Goal: Navigation & Orientation: Find specific page/section

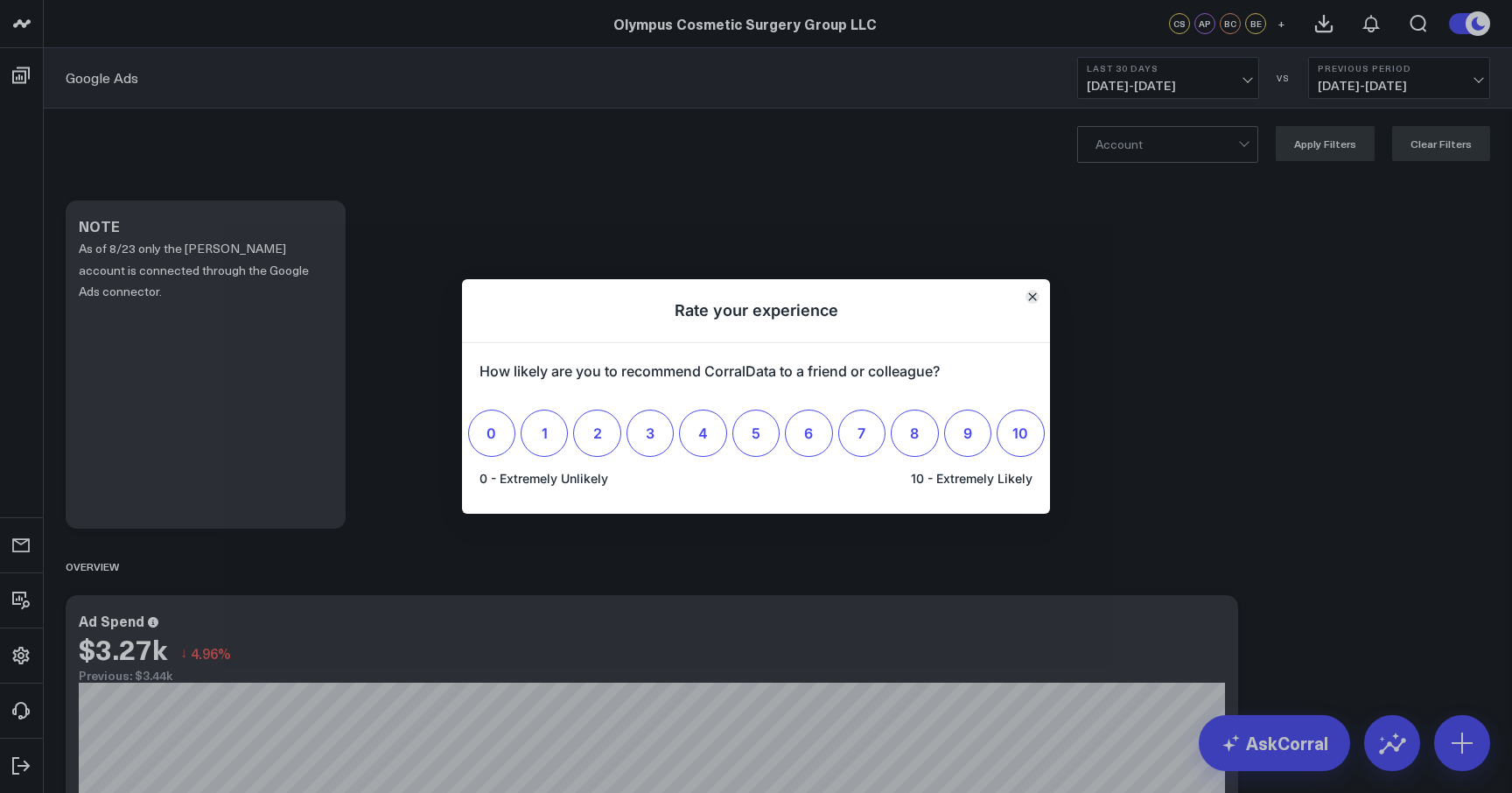
click at [1032, 293] on icon "Close" at bounding box center [1032, 296] width 7 height 7
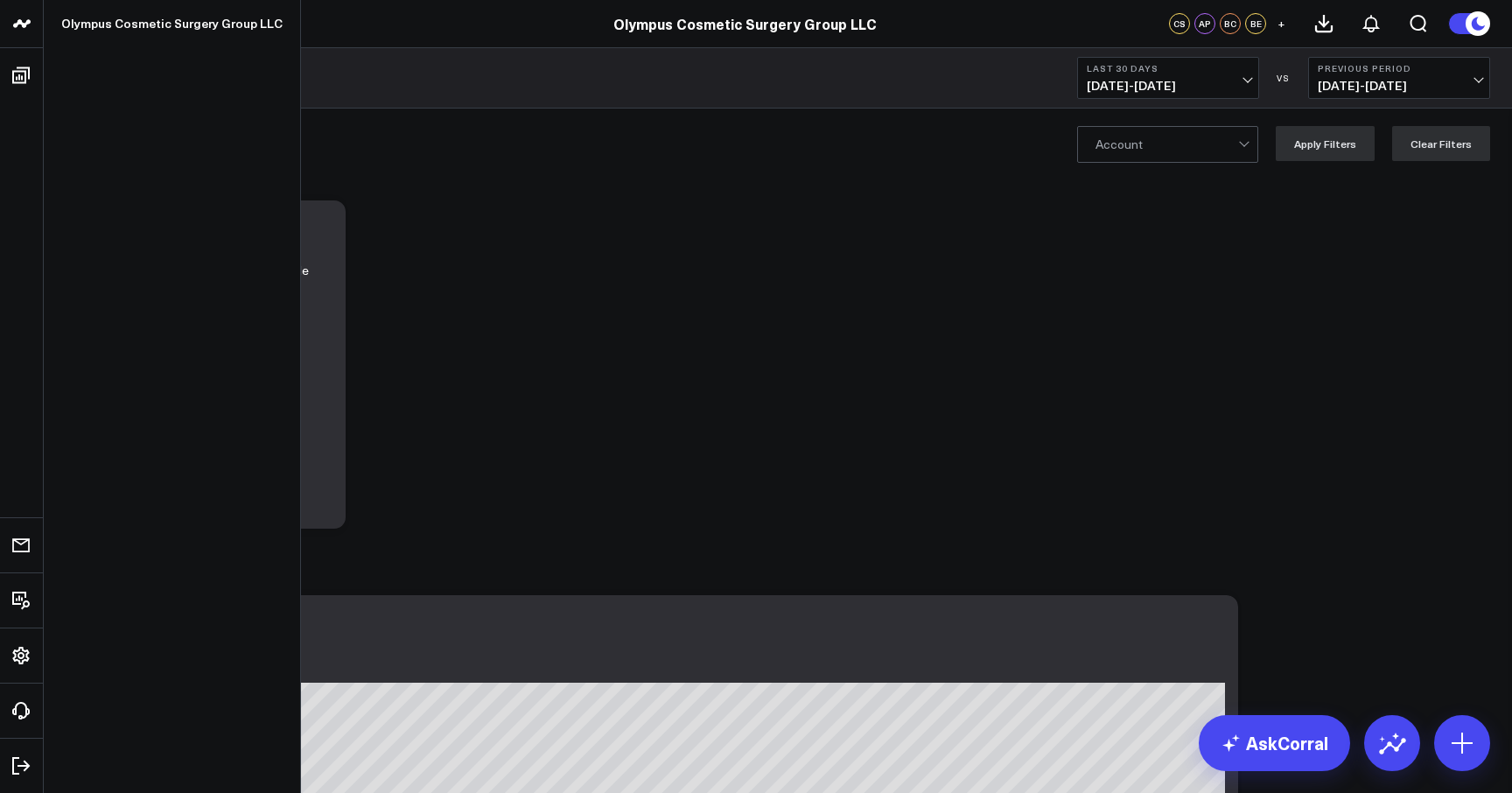
click at [25, 24] on icon at bounding box center [20, 23] width 9 height 8
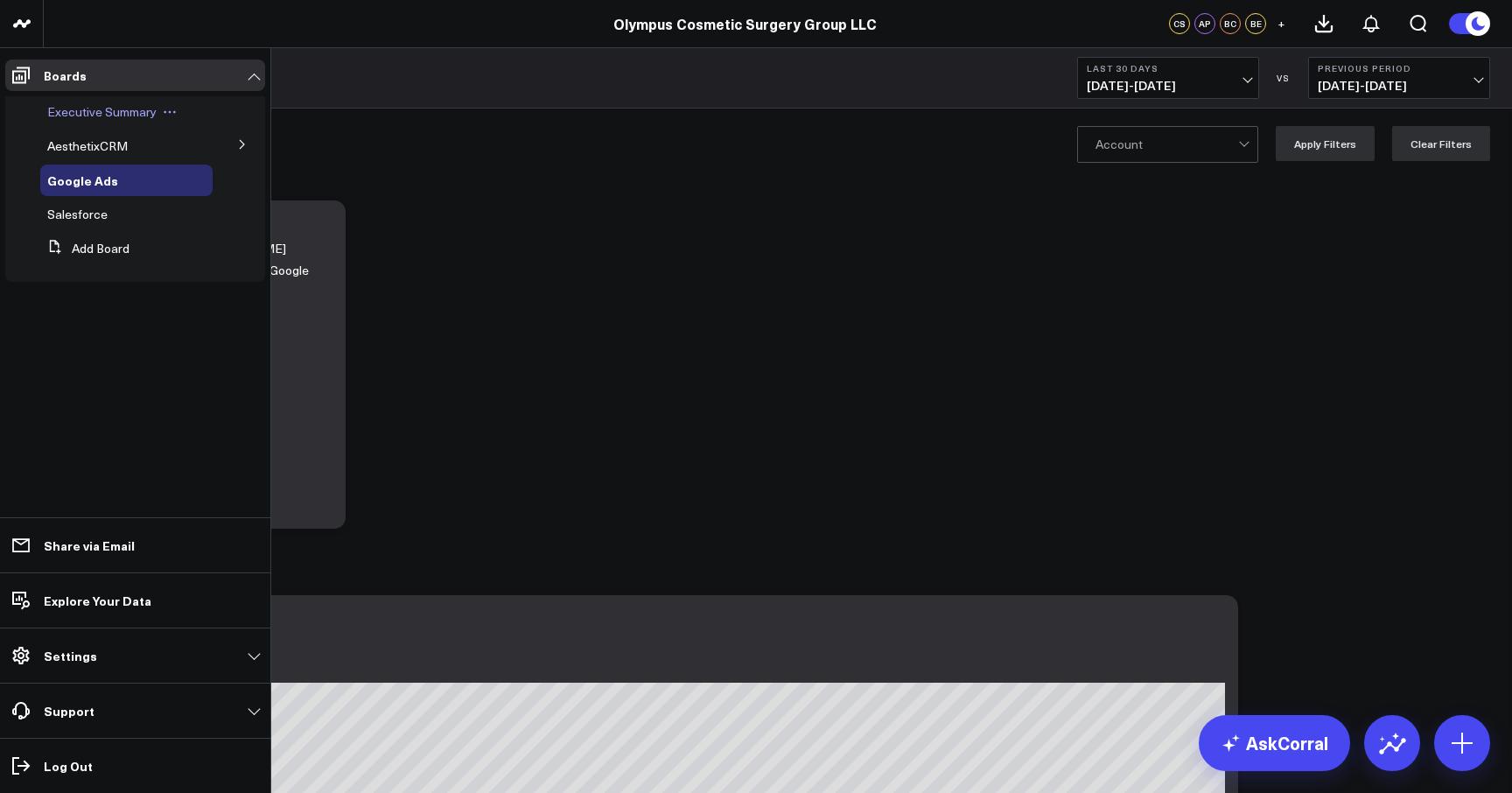
click at [64, 105] on span "Executive Summary" at bounding box center [102, 111] width 109 height 16
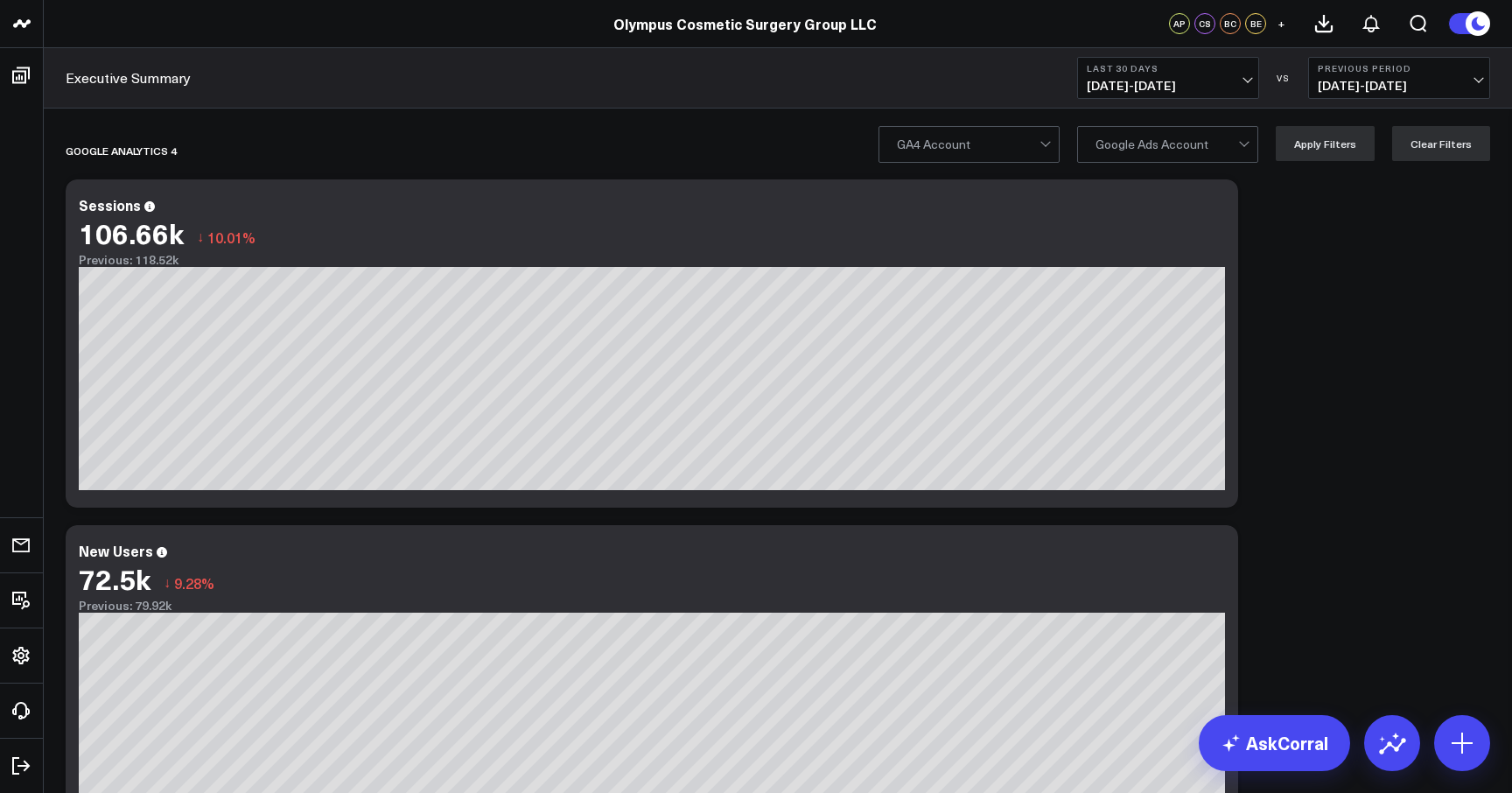
click at [1039, 145] on div at bounding box center [967, 144] width 143 height 35
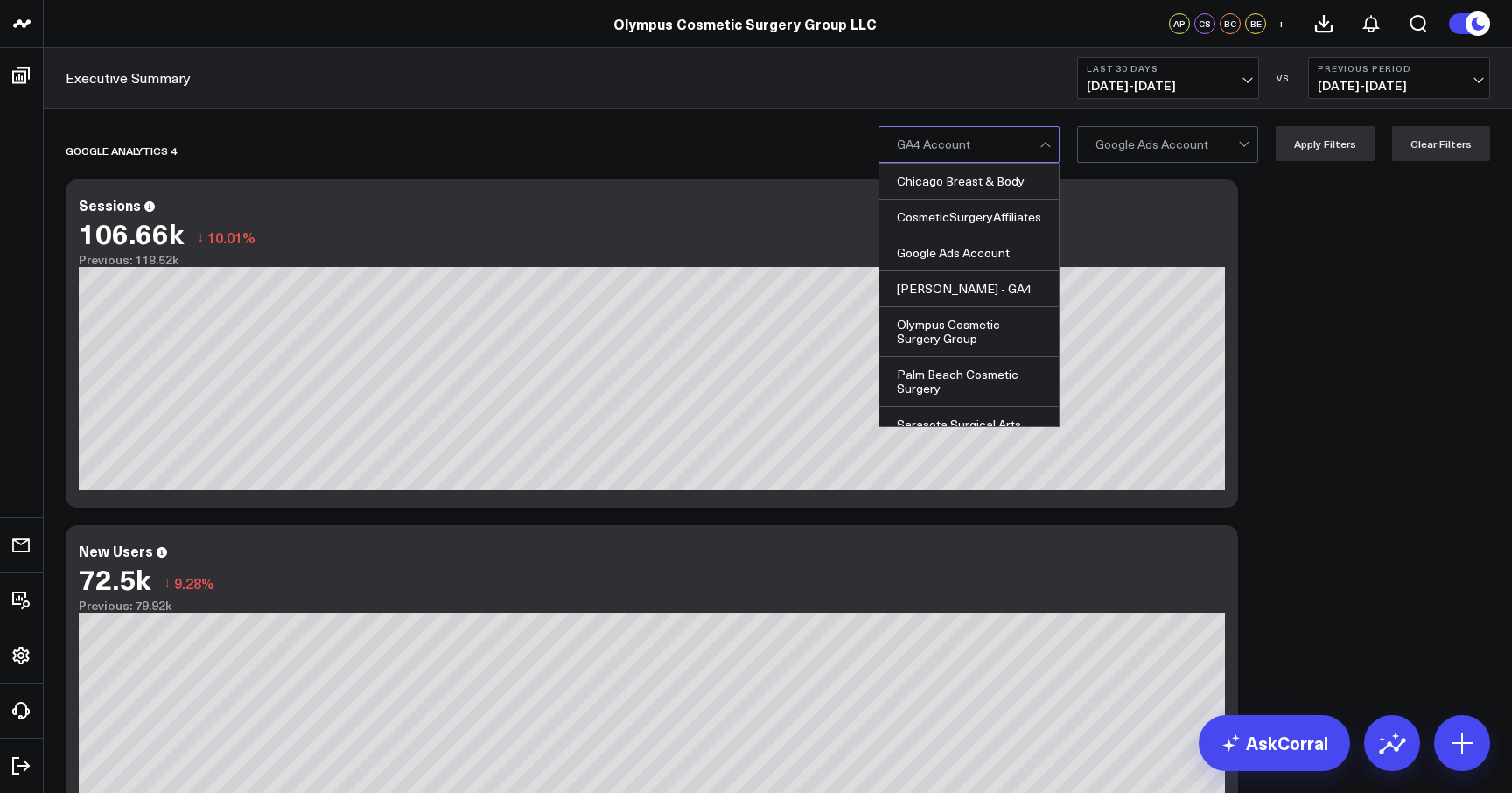
click at [1051, 147] on div at bounding box center [1047, 144] width 15 height 35
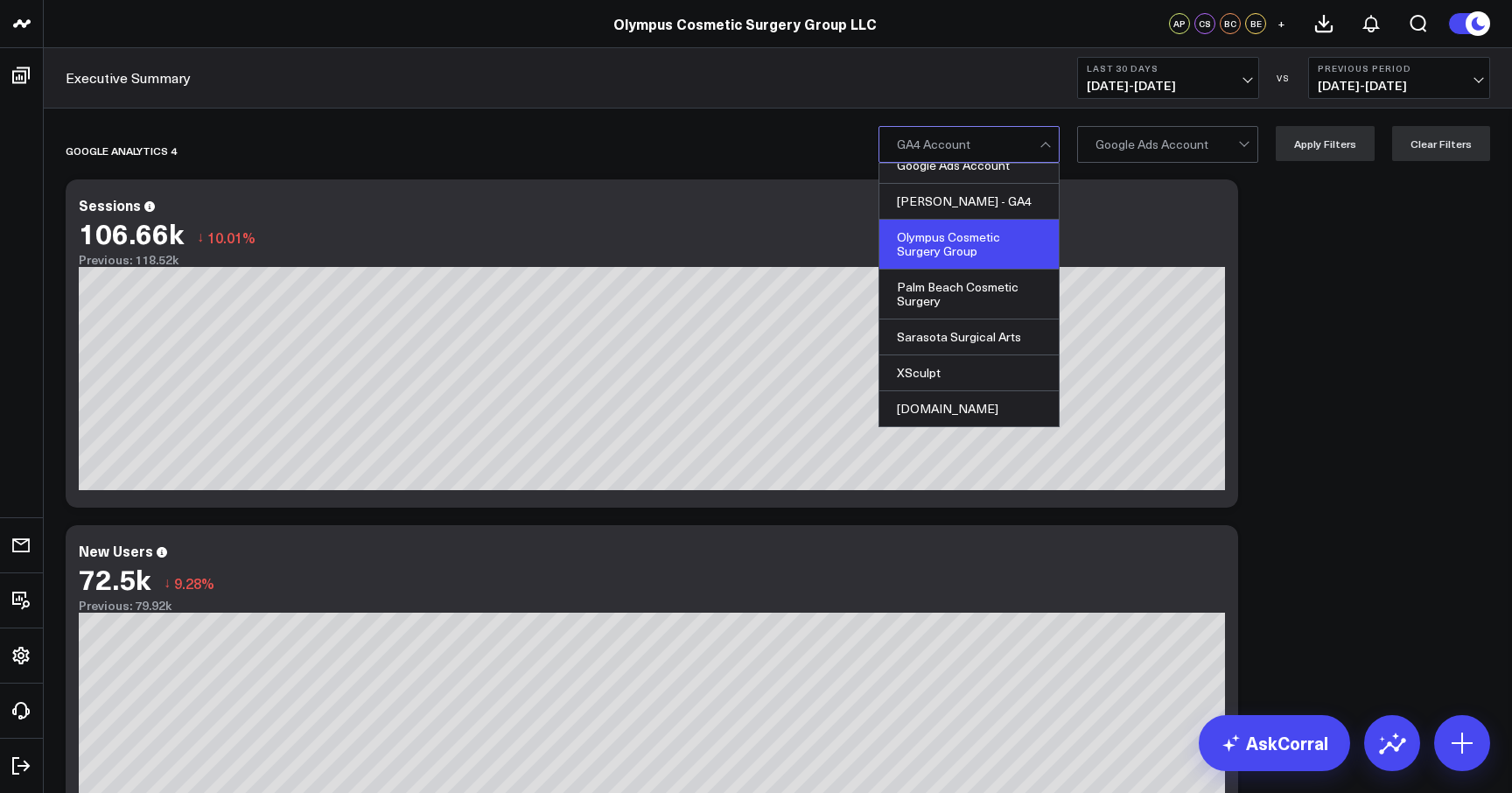
scroll to position [87, 0]
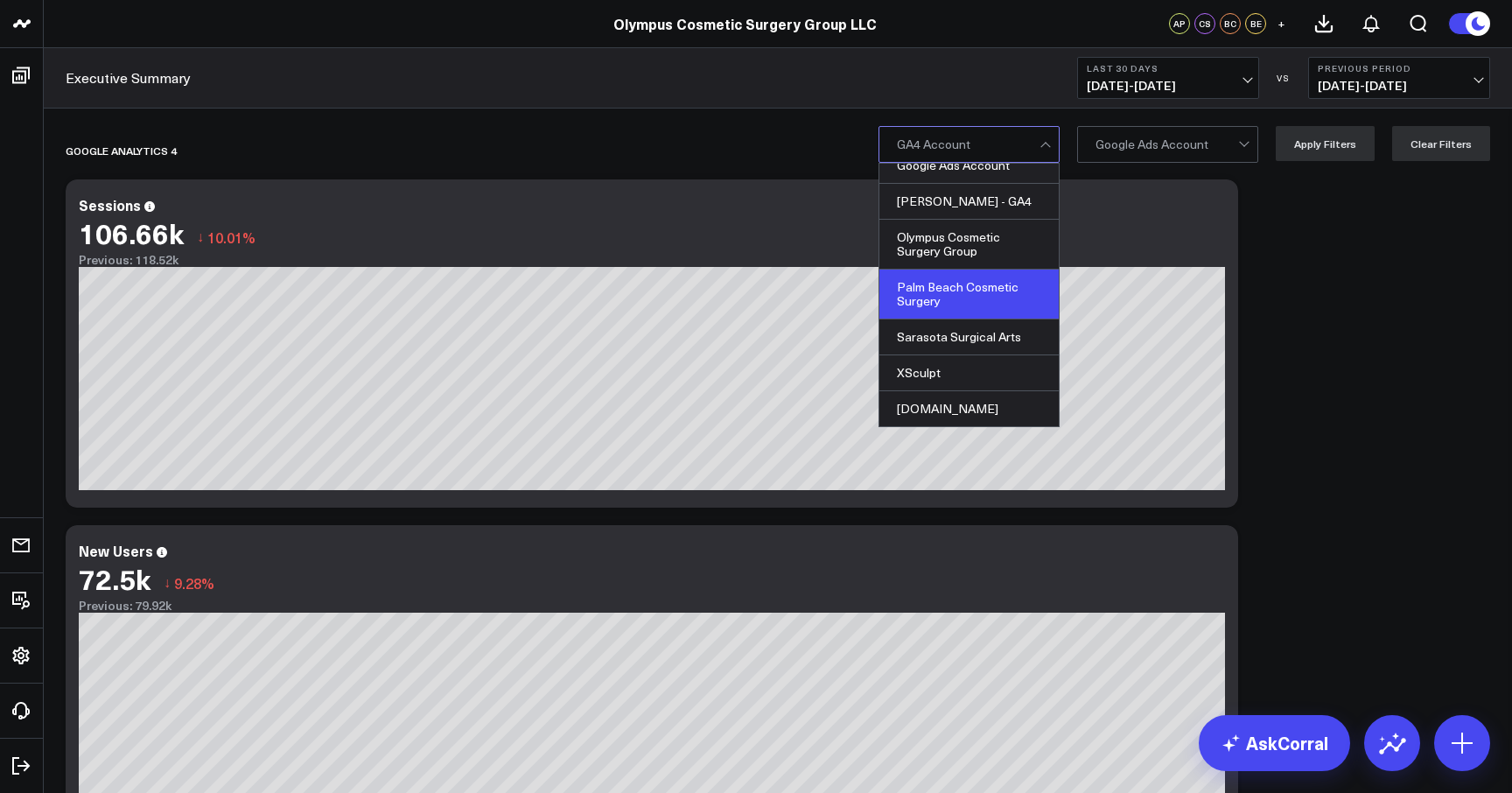
click at [934, 298] on div "Palm Beach Cosmetic Surgery" at bounding box center [968, 294] width 179 height 50
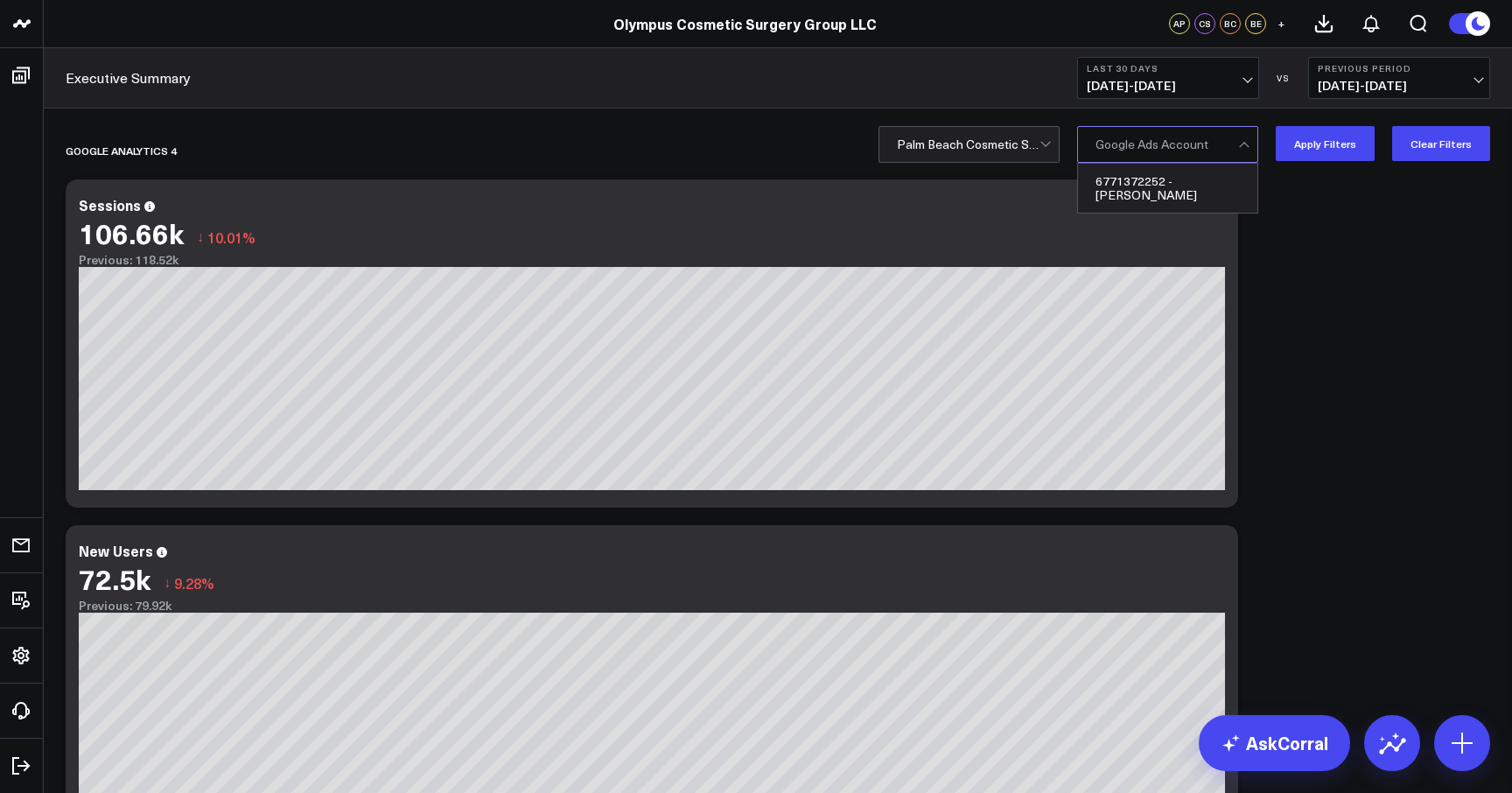
click at [1252, 149] on div at bounding box center [1245, 144] width 15 height 35
click at [1322, 146] on button "Apply Filters" at bounding box center [1325, 143] width 99 height 35
click at [1253, 146] on div at bounding box center [1245, 144] width 15 height 35
click at [987, 148] on div "Palm Beach Cosmetic Surgery" at bounding box center [967, 144] width 143 height 14
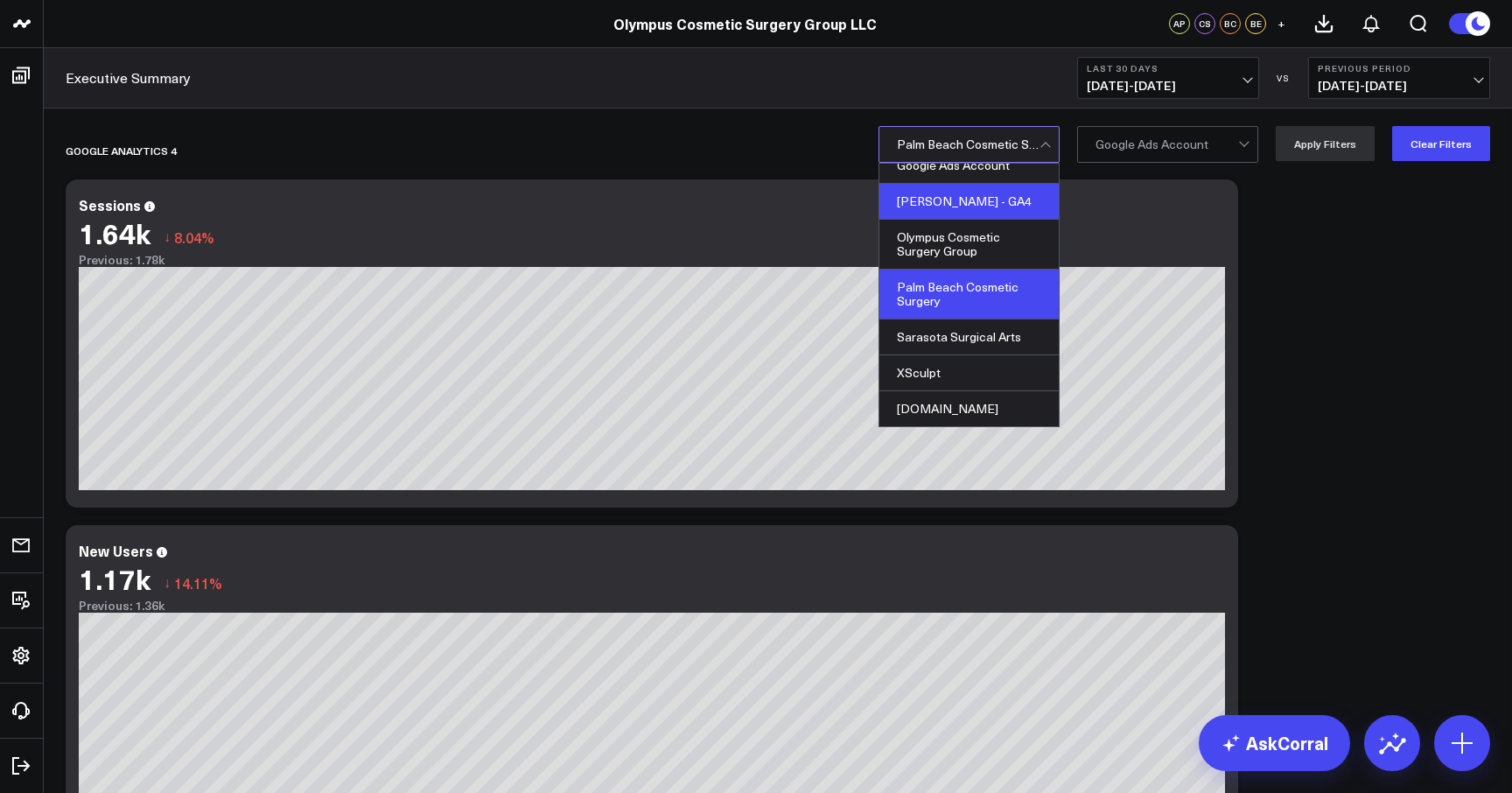
scroll to position [87, 0]
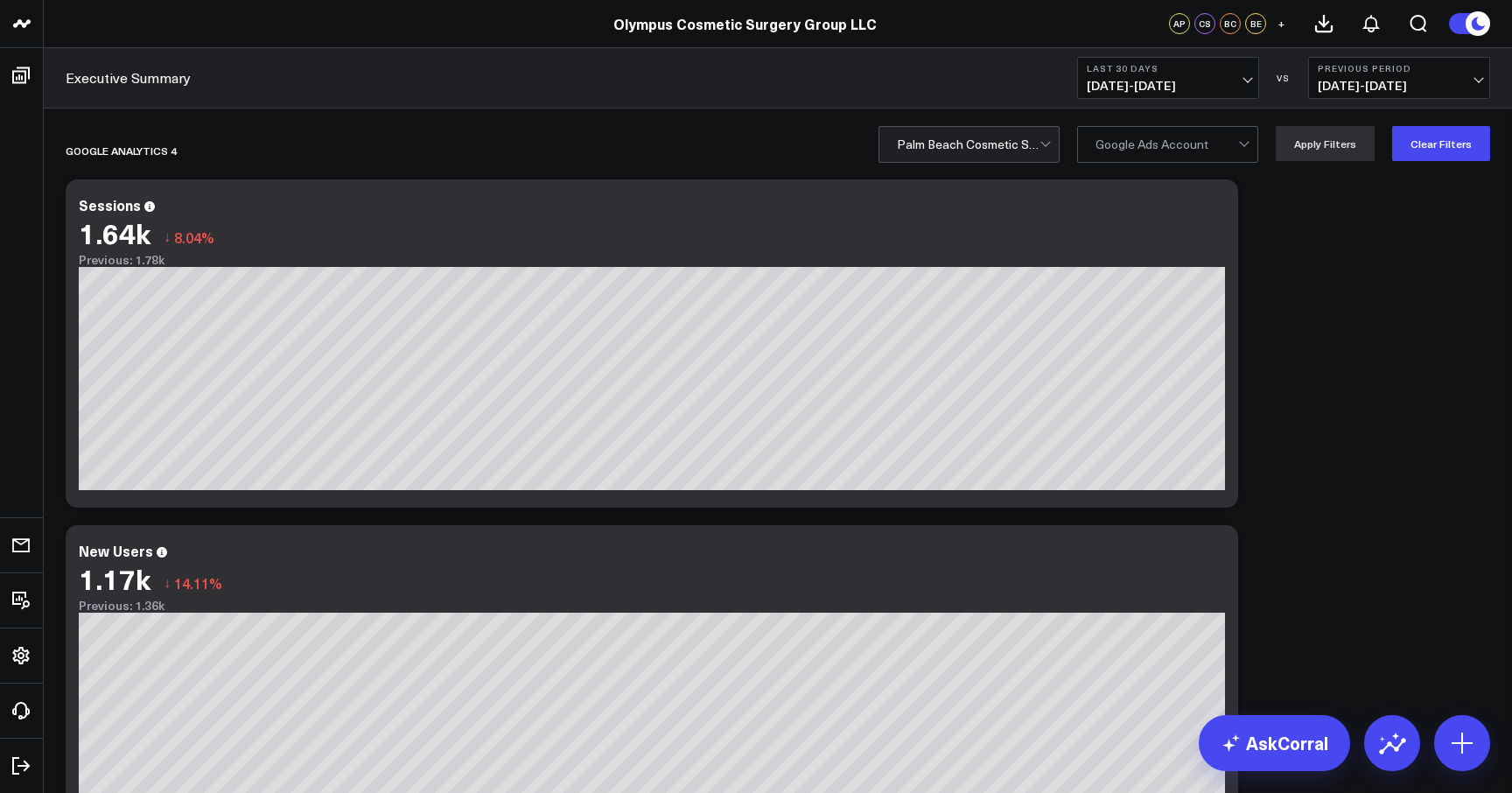
click at [1040, 148] on span at bounding box center [1039, 144] width 1 height 35
click at [1432, 153] on button "Clear Filters" at bounding box center [1441, 143] width 98 height 35
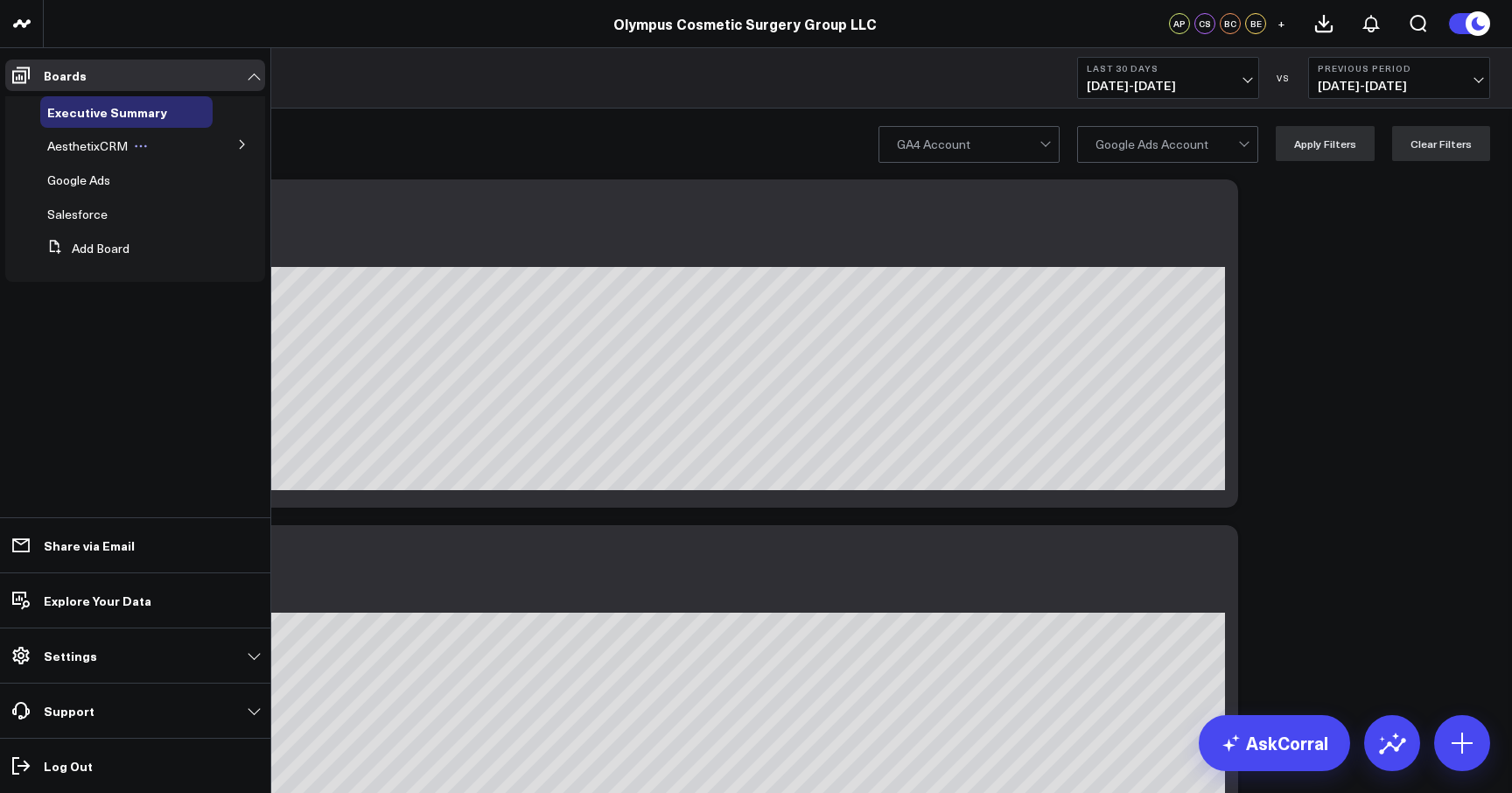
click at [81, 146] on span "AesthetixCRM" at bounding box center [87, 145] width 81 height 16
click at [239, 143] on icon at bounding box center [242, 144] width 11 height 11
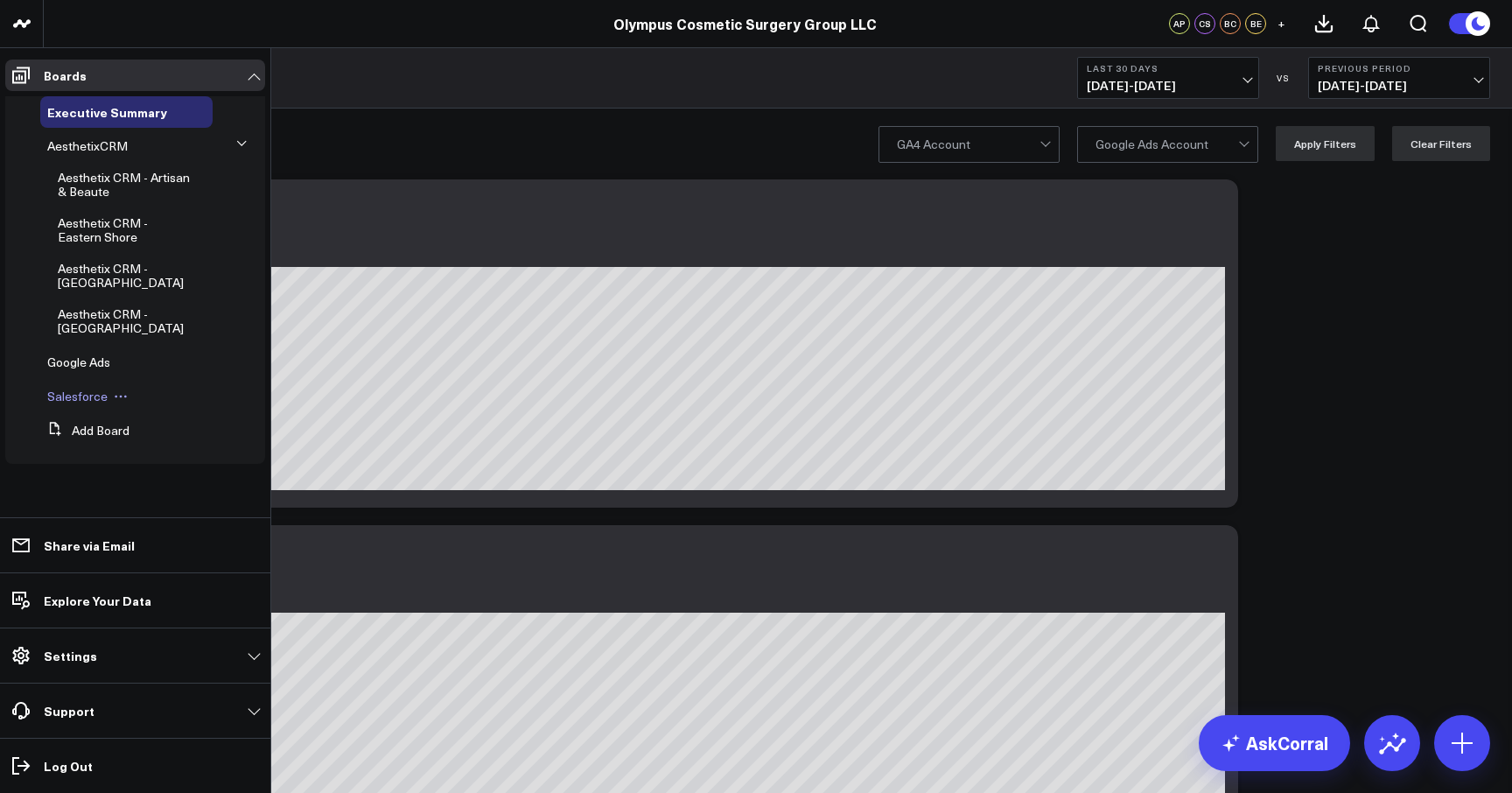
click at [83, 406] on div "Salesforce" at bounding box center [127, 396] width 173 height 32
click at [79, 393] on span "Salesforce" at bounding box center [77, 395] width 60 height 16
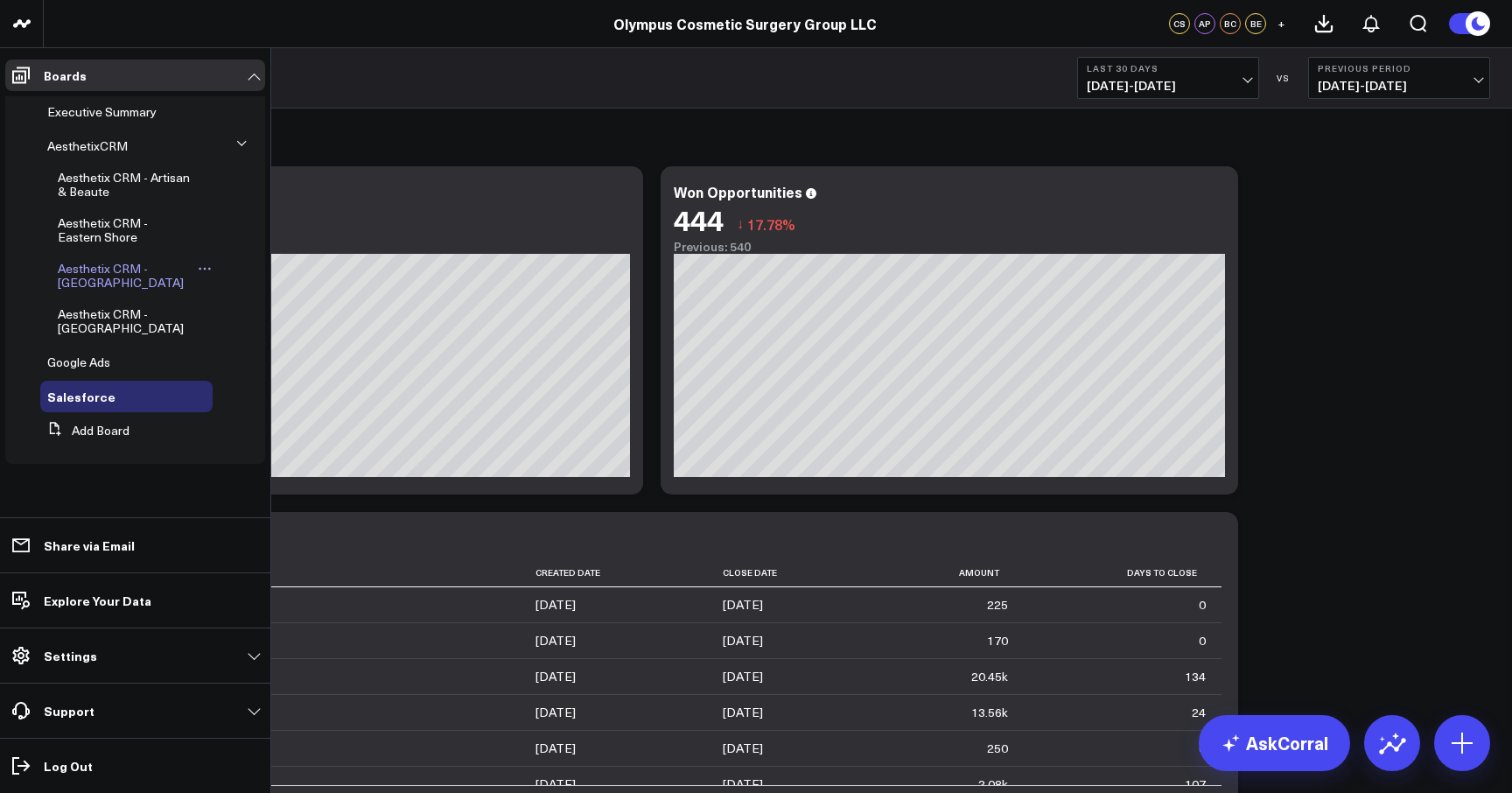
click at [97, 273] on span "Aesthetix CRM - [GEOGRAPHIC_DATA]" at bounding box center [120, 275] width 126 height 31
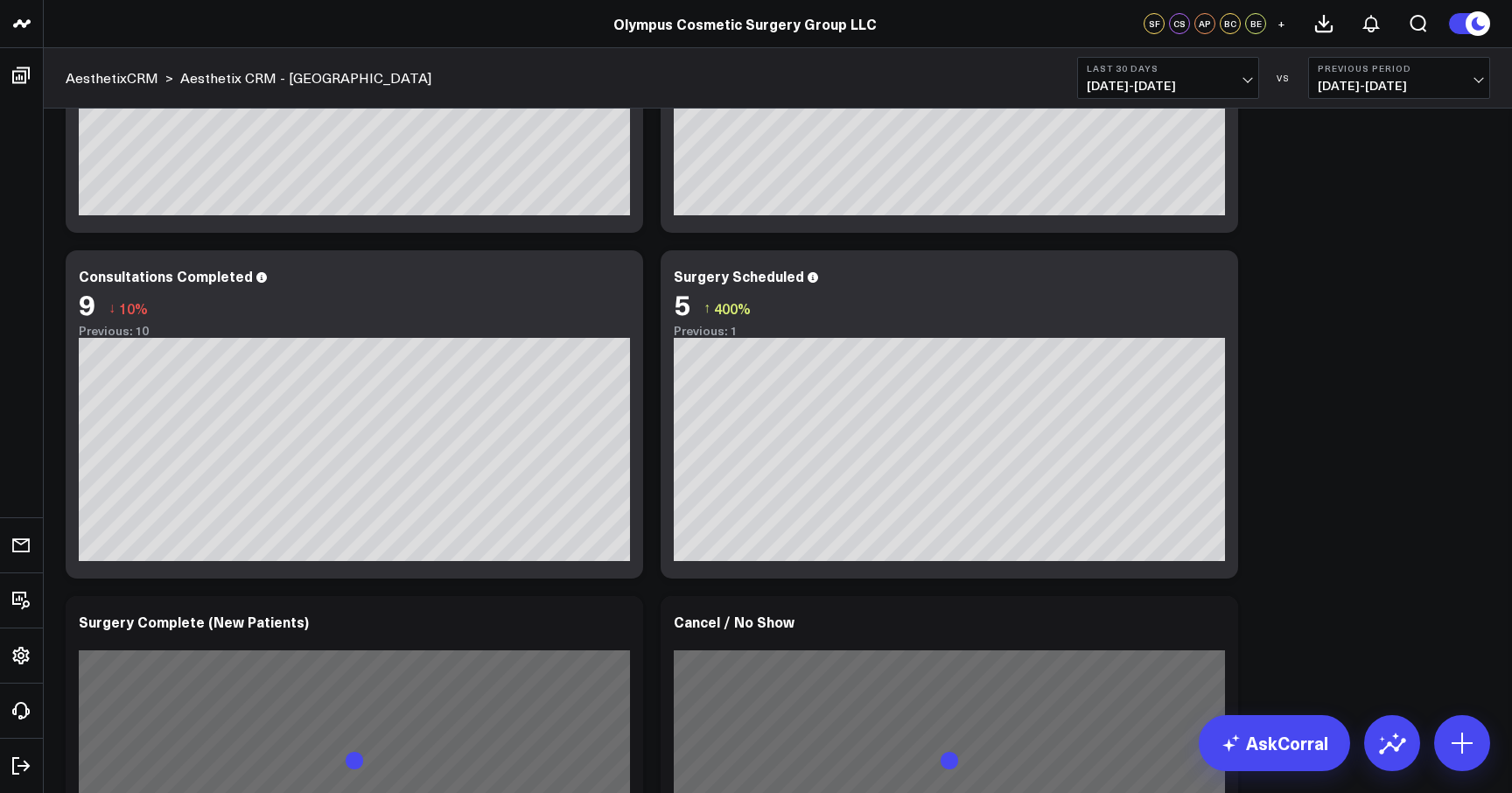
scroll to position [373, 0]
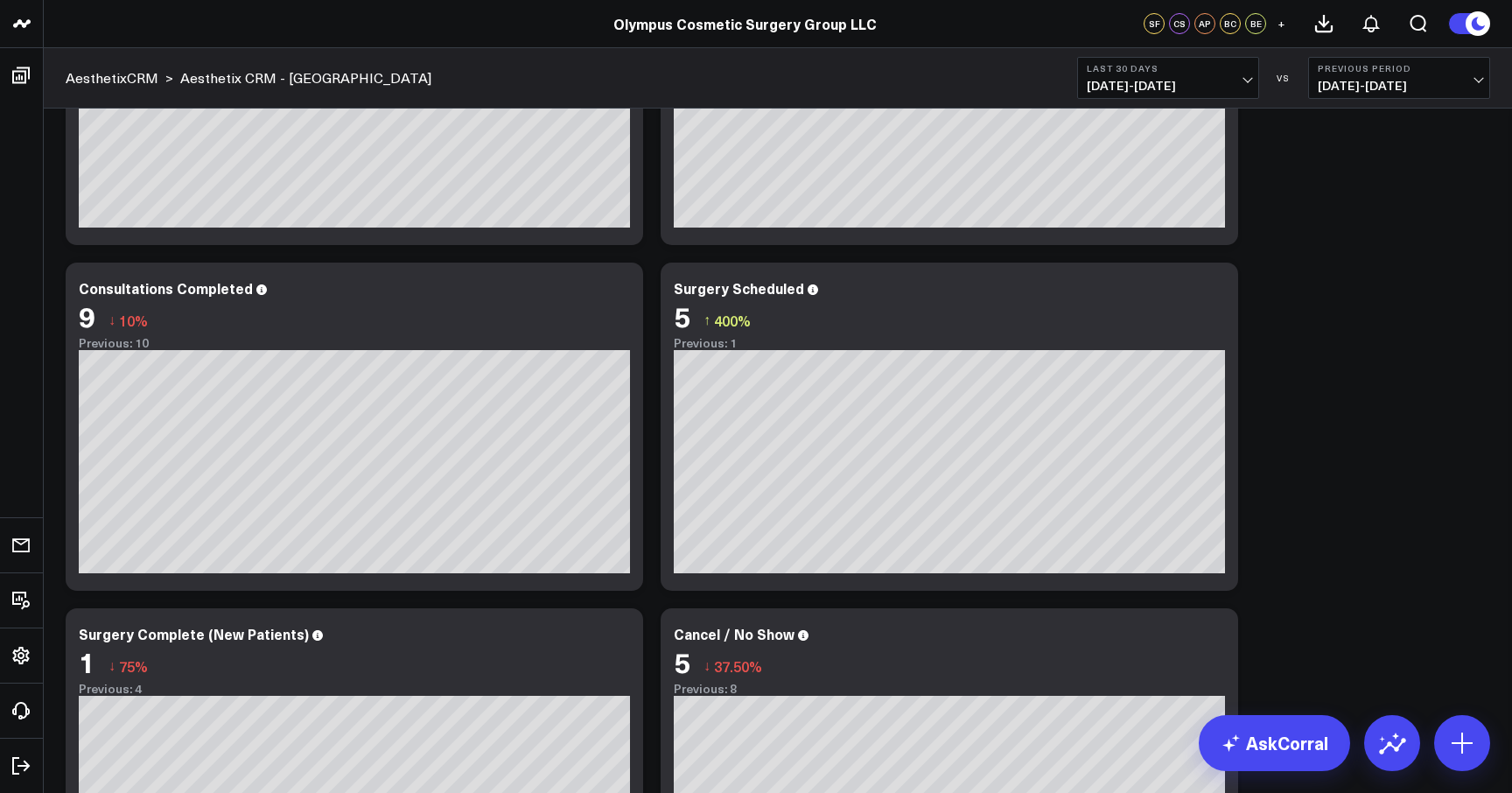
click at [1255, 356] on div "SURGERY PIPELINE Modify via AI Copy link to widget Ask support Remove Create li…" at bounding box center [778, 402] width 1442 height 1086
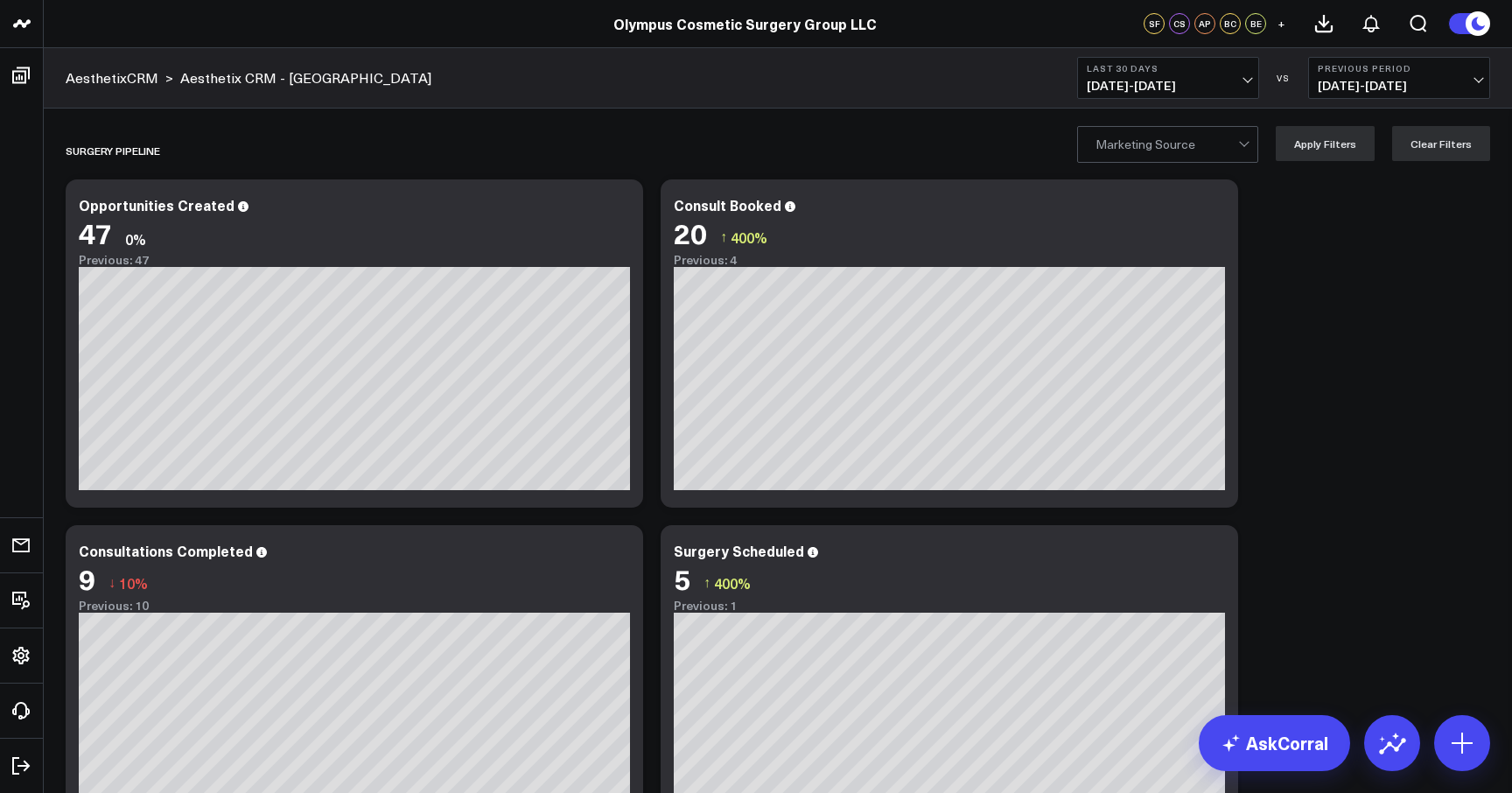
scroll to position [0, 0]
click at [95, 76] on link "AesthetixCRM" at bounding box center [111, 78] width 93 height 19
click at [183, 152] on icon at bounding box center [181, 151] width 14 height 14
click at [307, 136] on div "SURGERY PIPELINE Rename Delete" at bounding box center [677, 151] width 1223 height 40
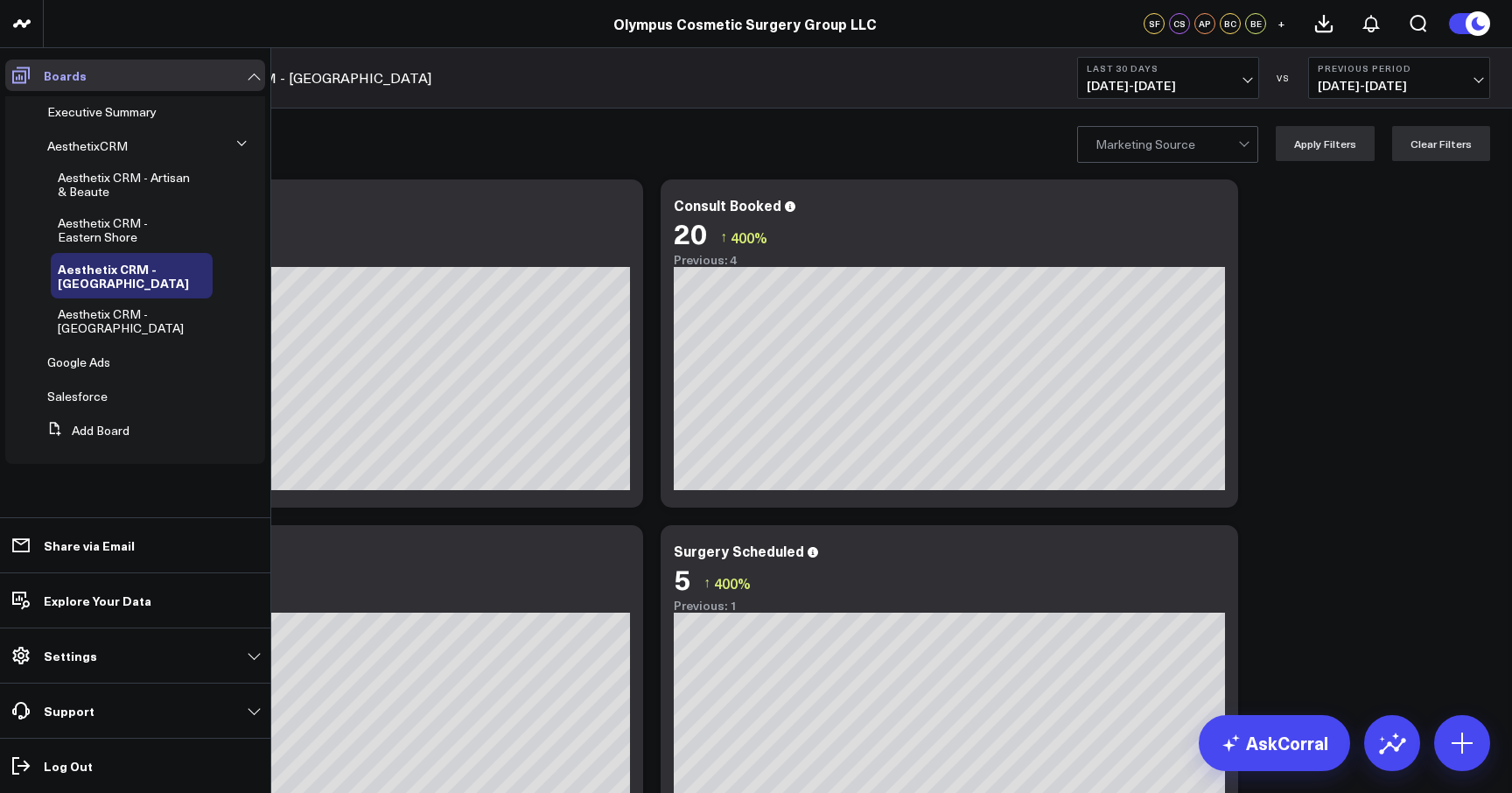
click at [28, 76] on icon at bounding box center [21, 76] width 21 height 21
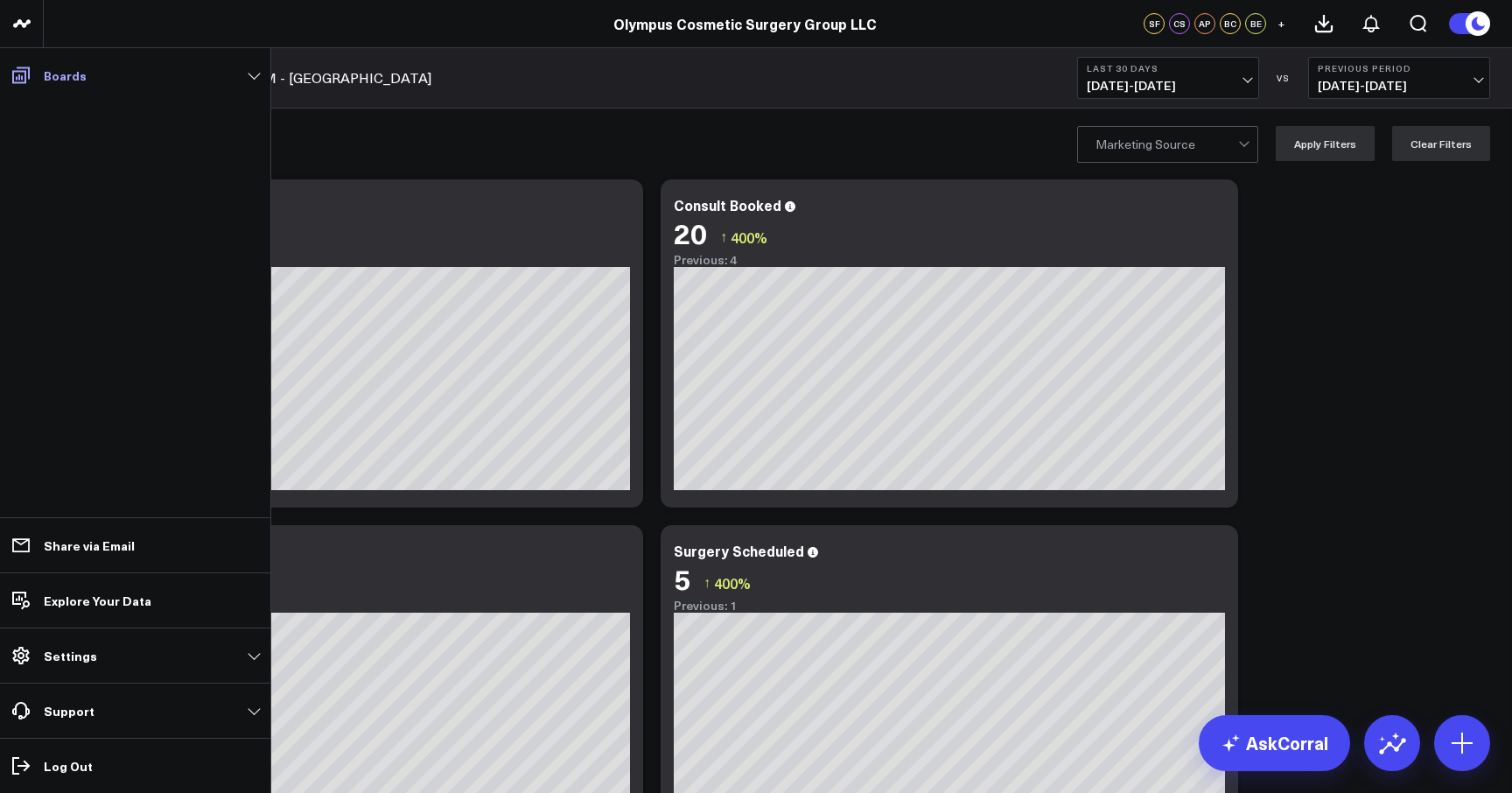
click at [247, 80] on link "Boards" at bounding box center [134, 75] width 260 height 32
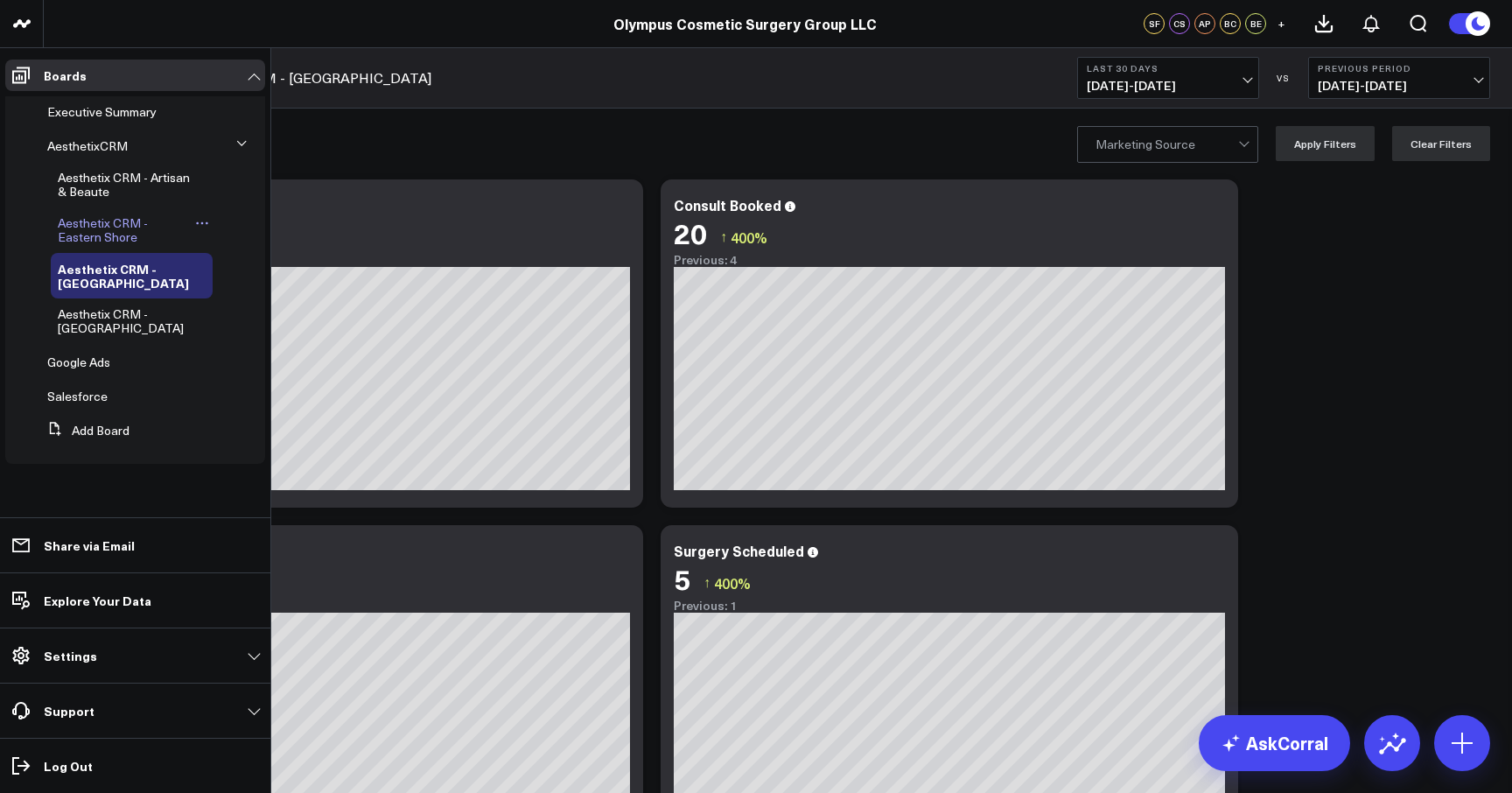
click at [126, 226] on span "Aesthetix CRM - Eastern Shore" at bounding box center [103, 230] width 90 height 31
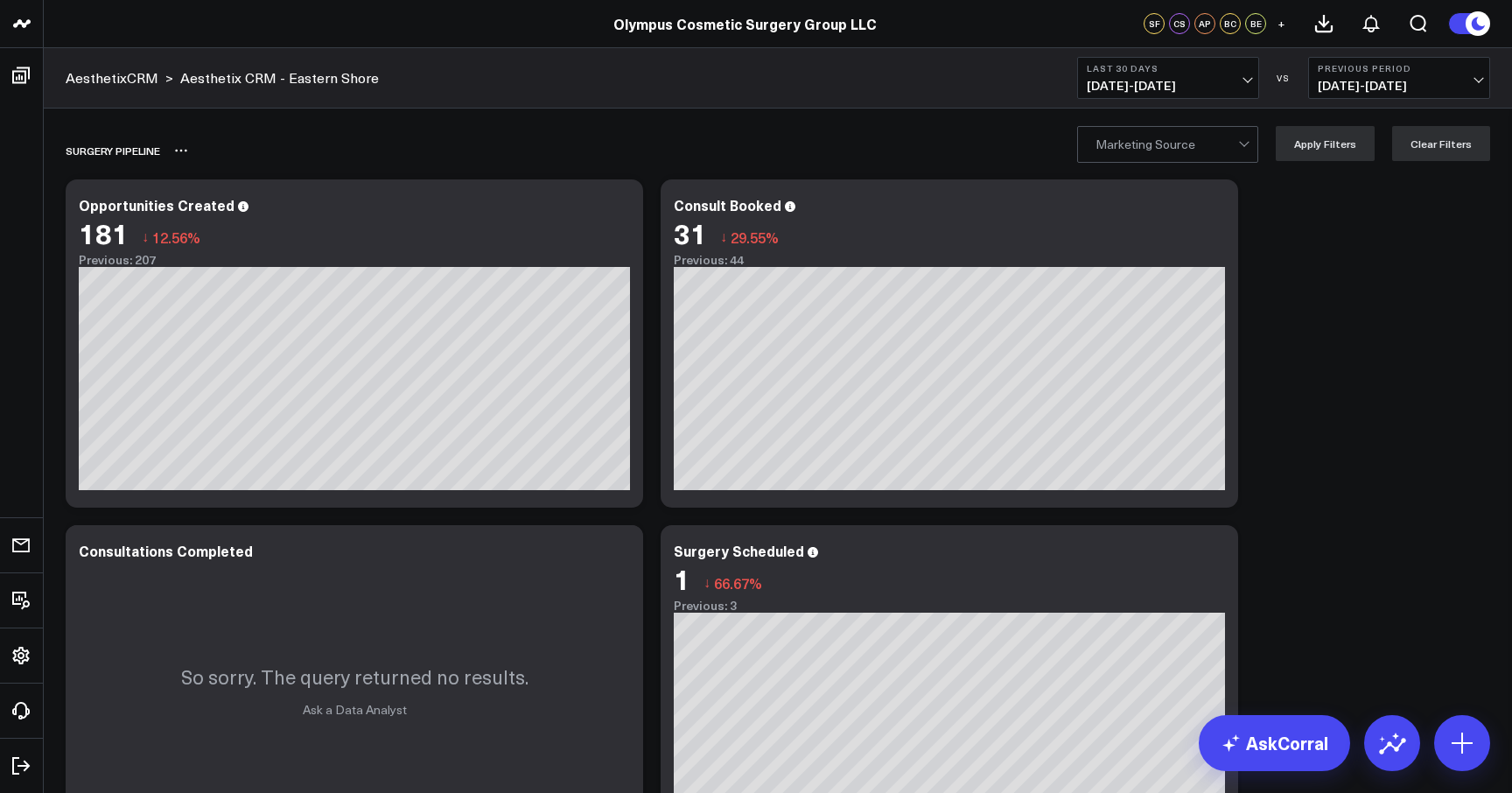
click at [181, 148] on icon at bounding box center [181, 151] width 14 height 14
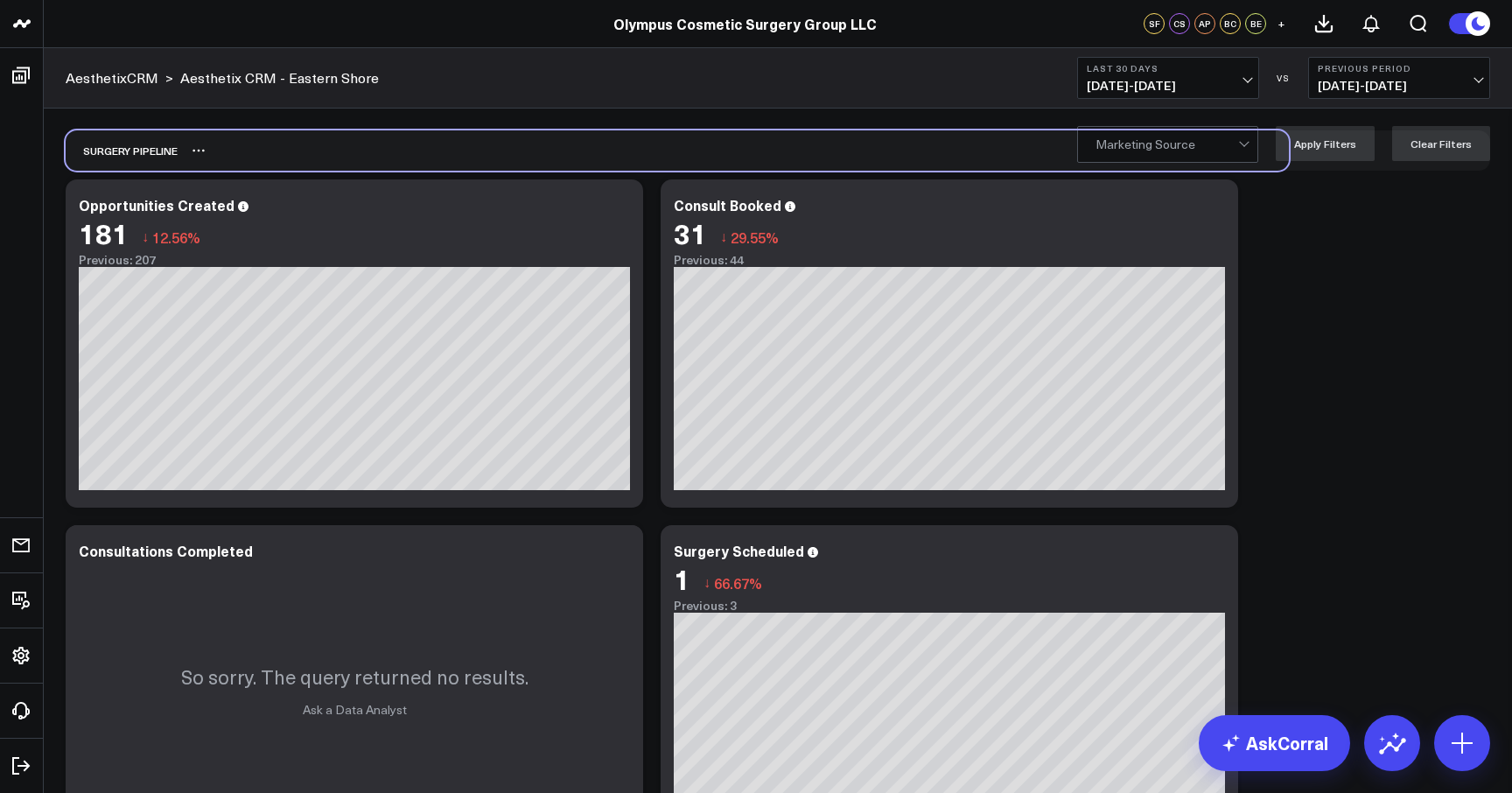
click at [341, 152] on div "SURGERY PIPELINE" at bounding box center [677, 151] width 1223 height 40
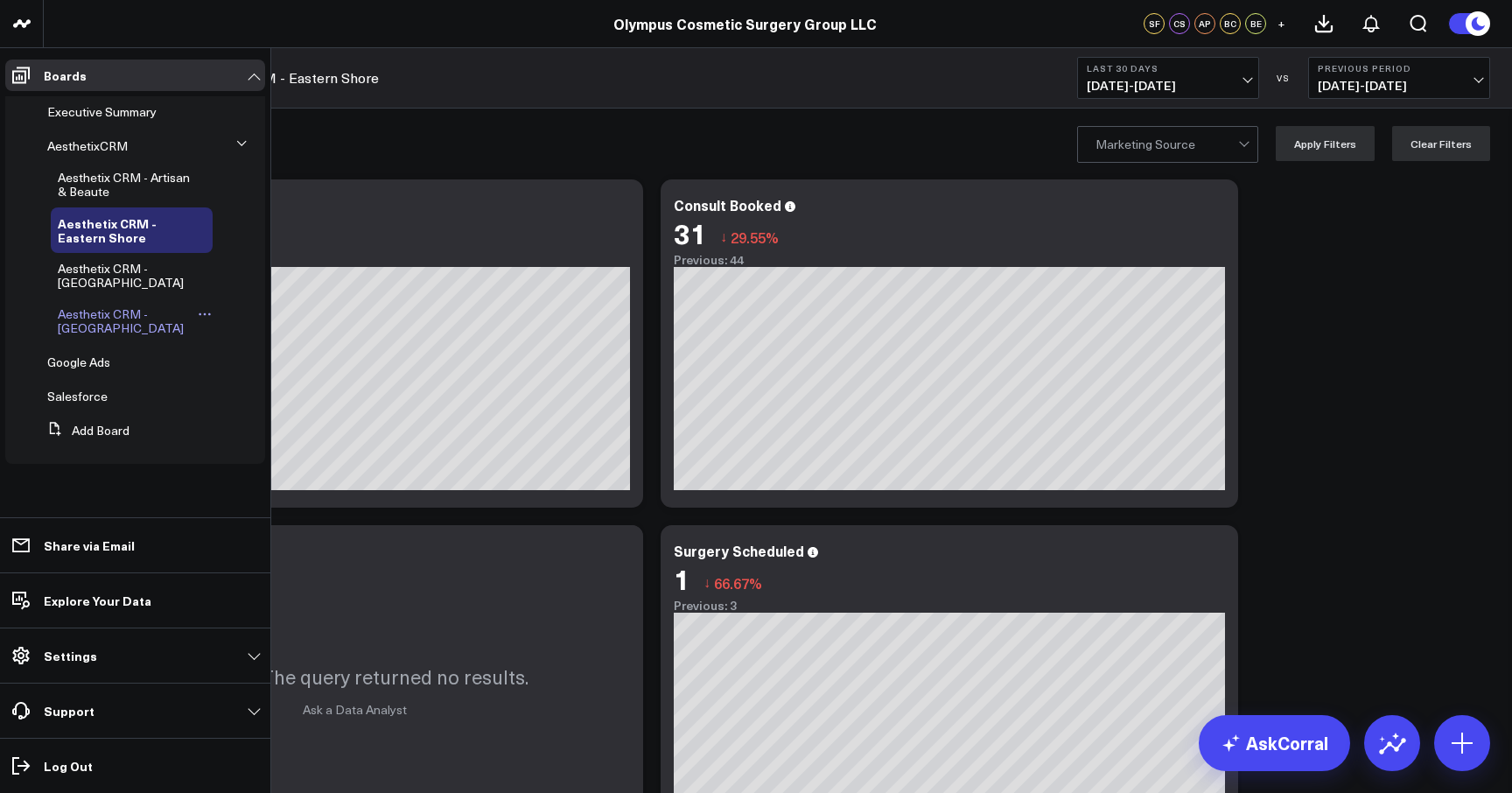
click at [93, 313] on span "Aesthetix CRM - [GEOGRAPHIC_DATA]" at bounding box center [120, 321] width 126 height 31
